Goal: Information Seeking & Learning: Learn about a topic

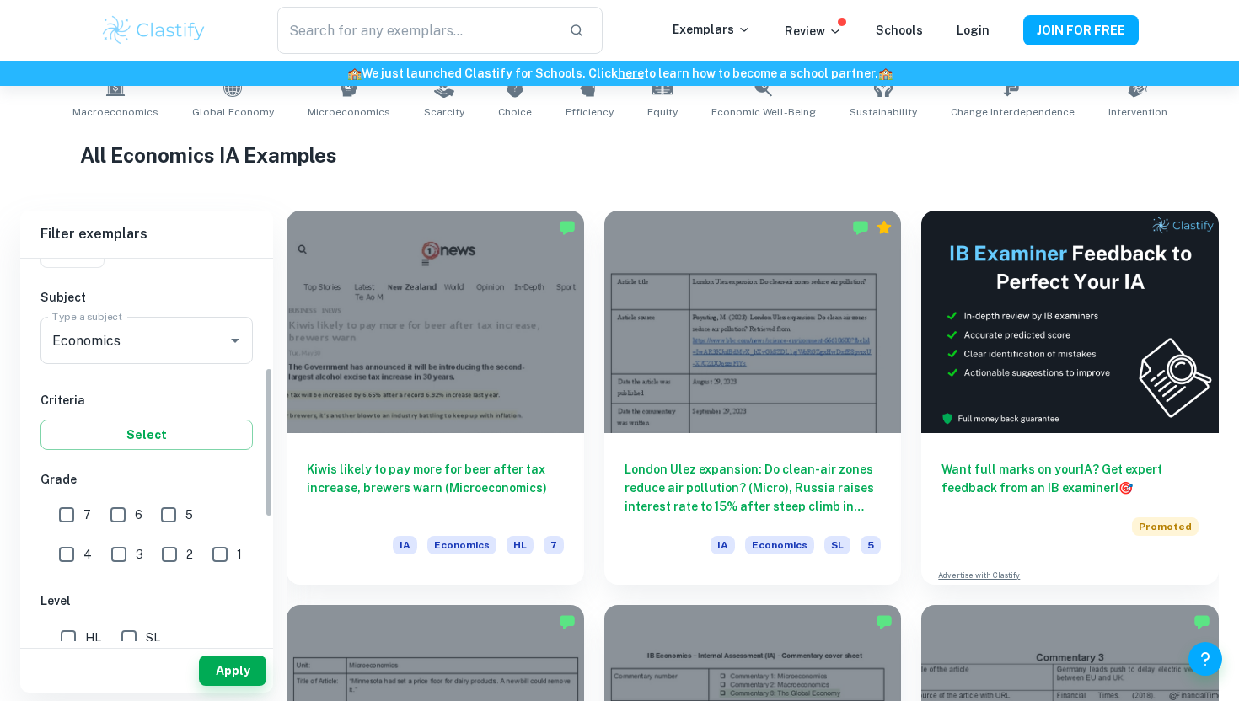
scroll to position [280, 0]
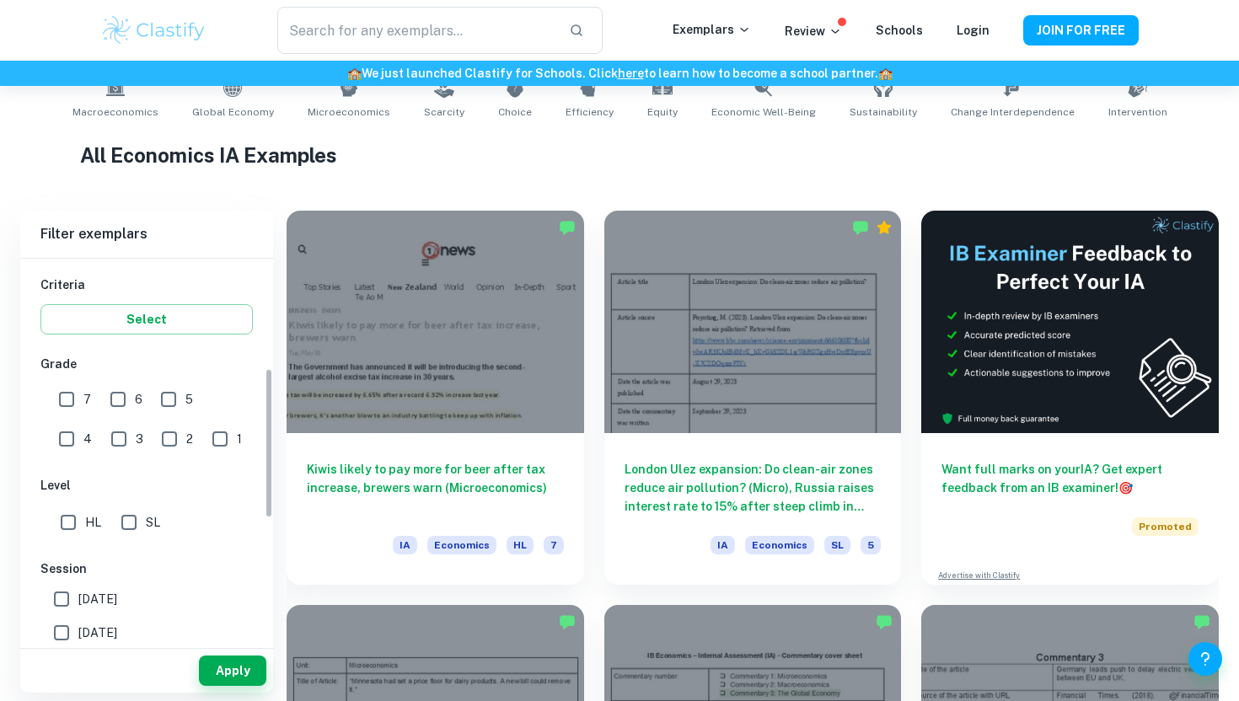
click at [133, 524] on input "SL" at bounding box center [129, 523] width 34 height 34
checkbox input "true"
click at [231, 672] on button "Apply" at bounding box center [232, 670] width 67 height 30
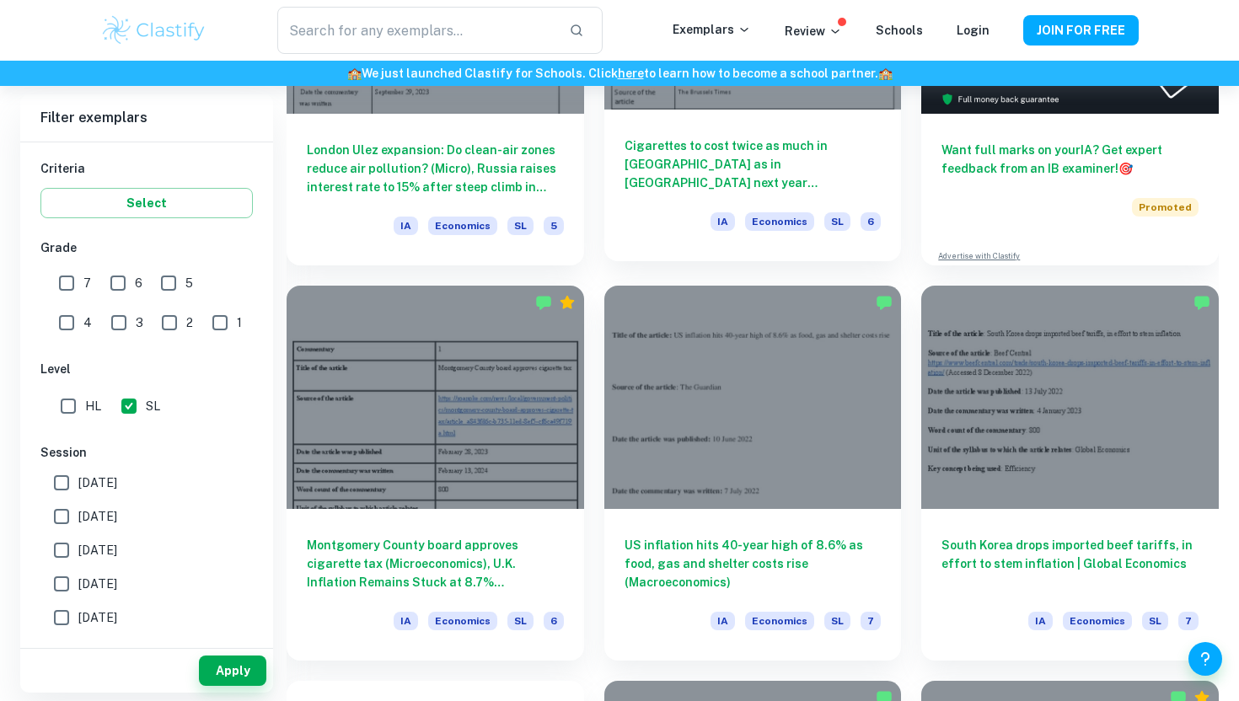
scroll to position [693, 0]
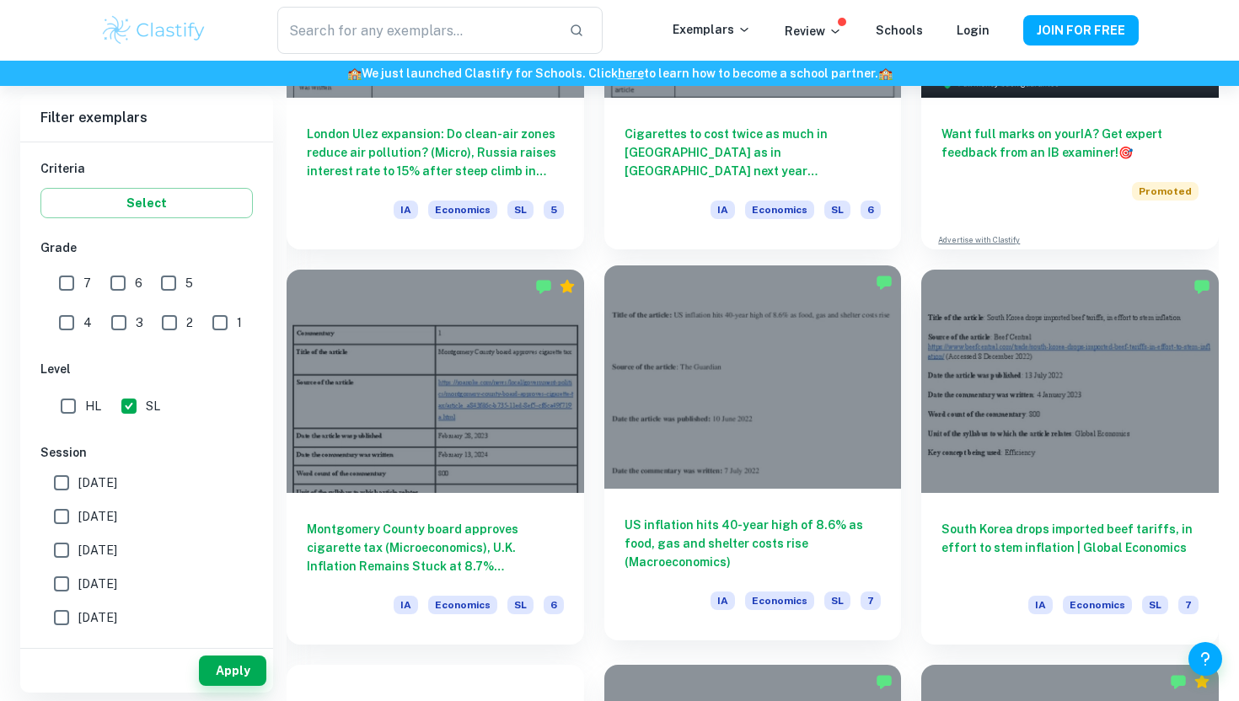
click at [741, 377] on div at bounding box center [752, 376] width 297 height 222
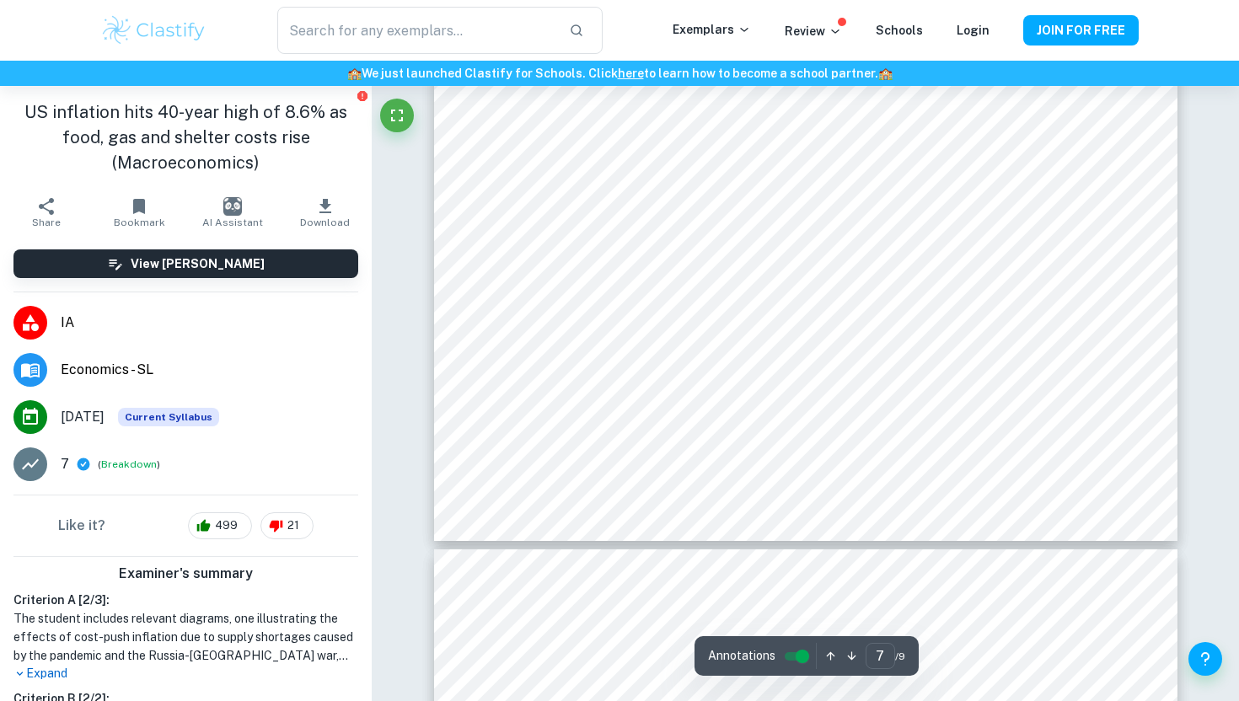
type input "8"
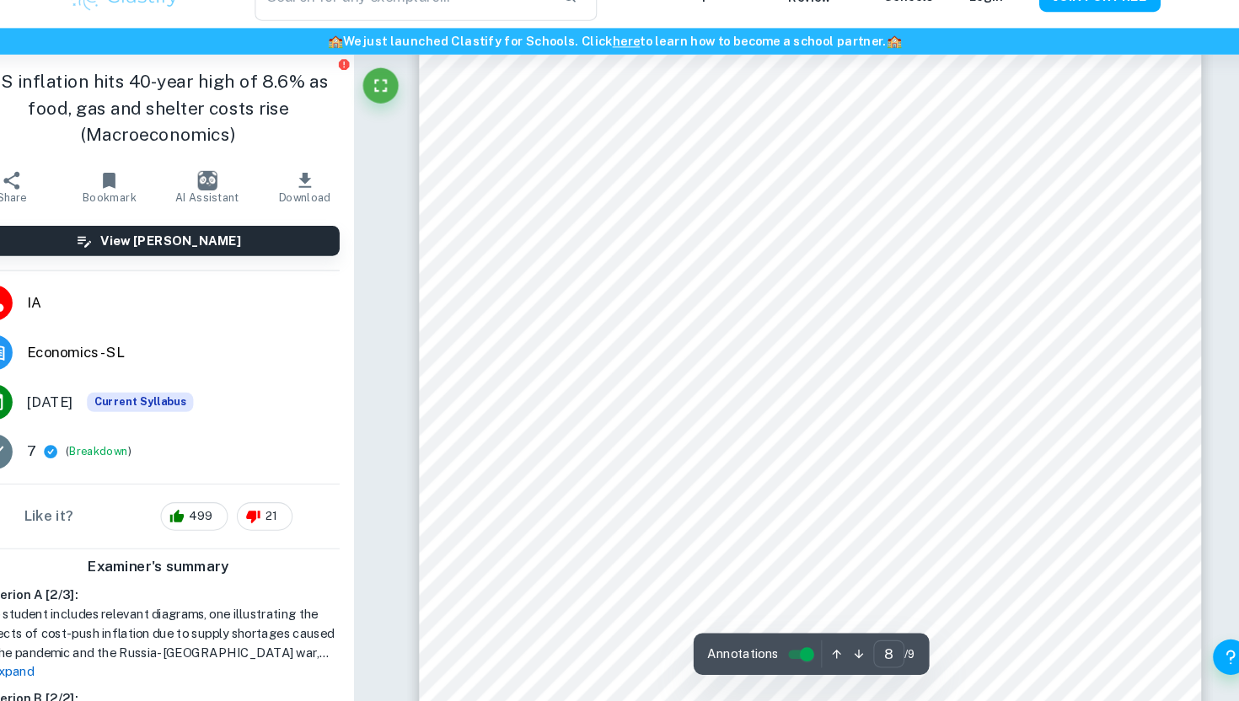
scroll to position [8018, 0]
